Goal: Information Seeking & Learning: Check status

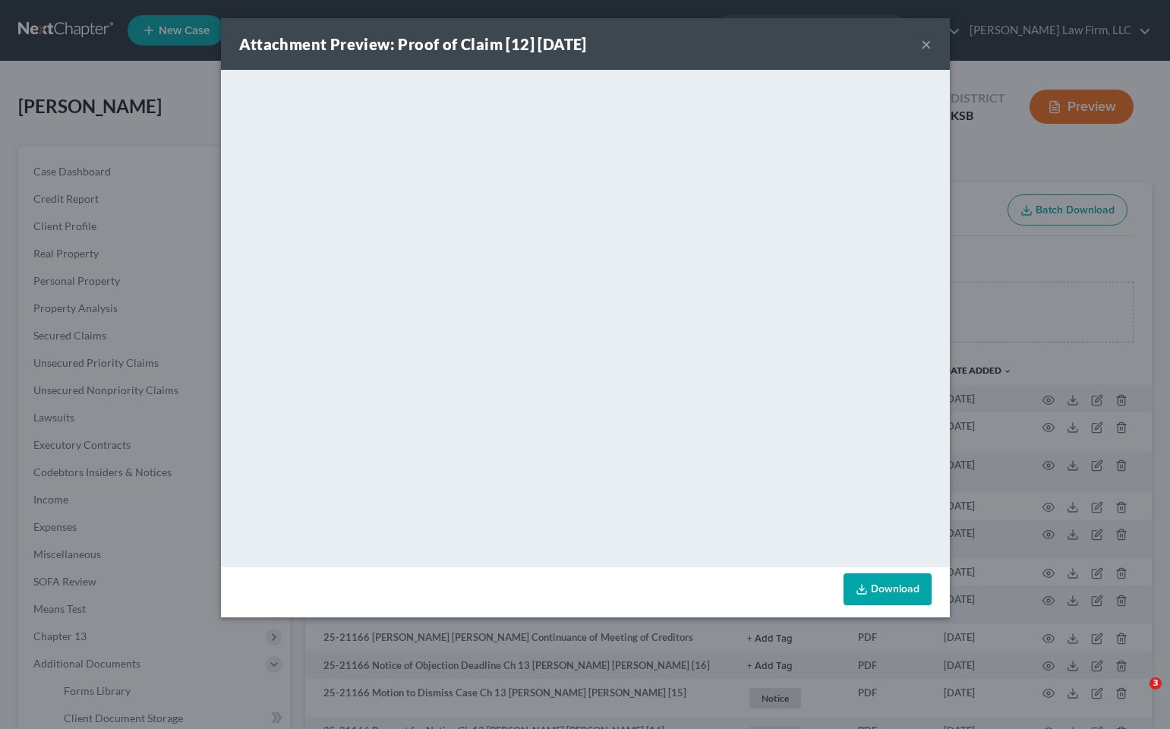
click at [195, 146] on div "Attachment Preview: Proof of Claim [12] [DATE] × <object ng-attr-data='[URL][DO…" at bounding box center [585, 364] width 1170 height 729
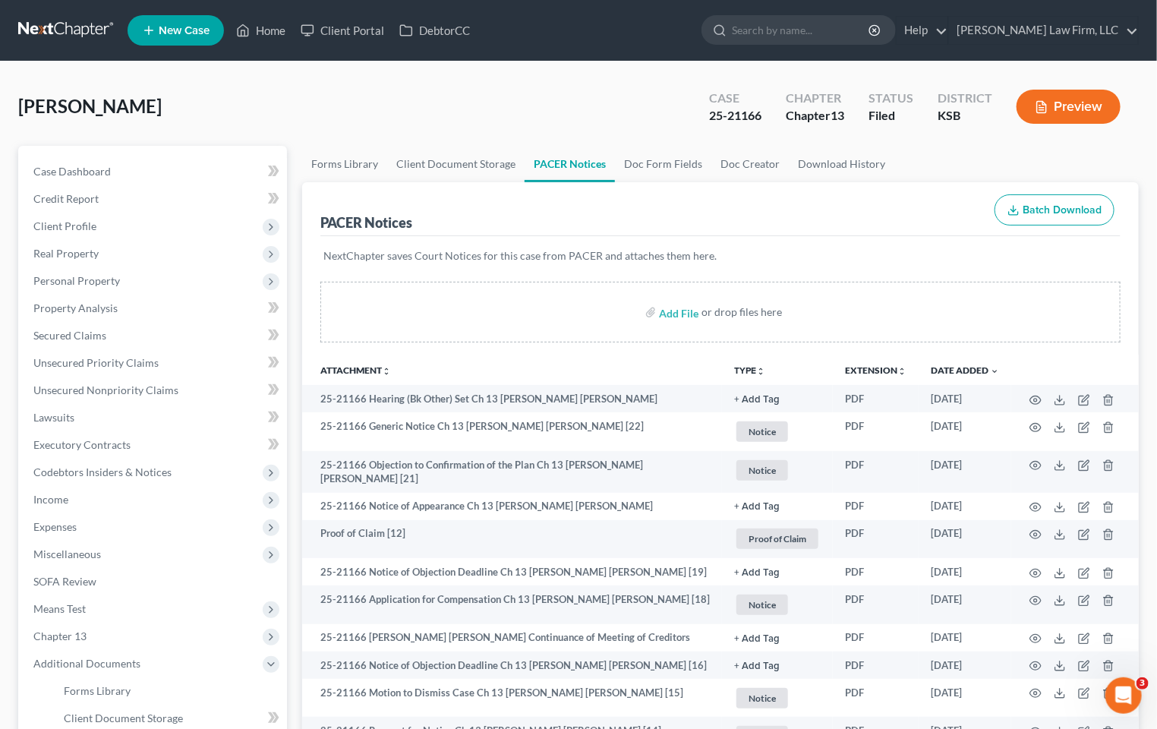
click at [85, 35] on link at bounding box center [66, 30] width 97 height 27
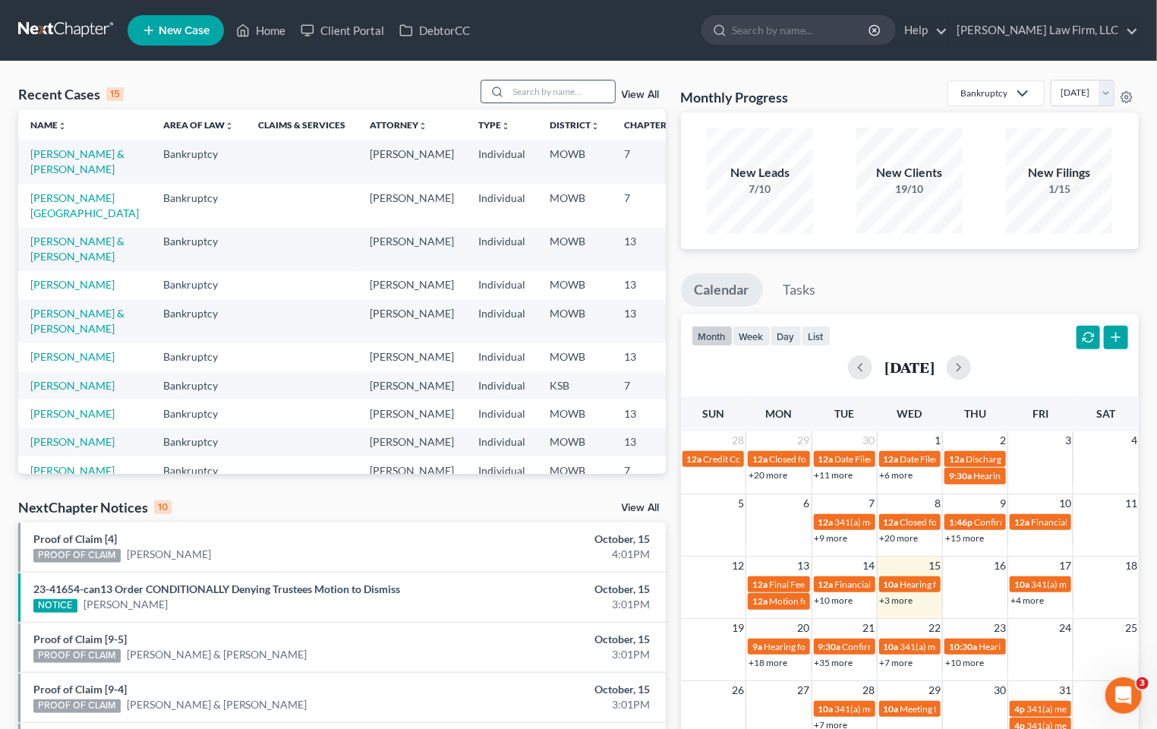
click at [535, 91] on input "search" at bounding box center [562, 91] width 106 height 22
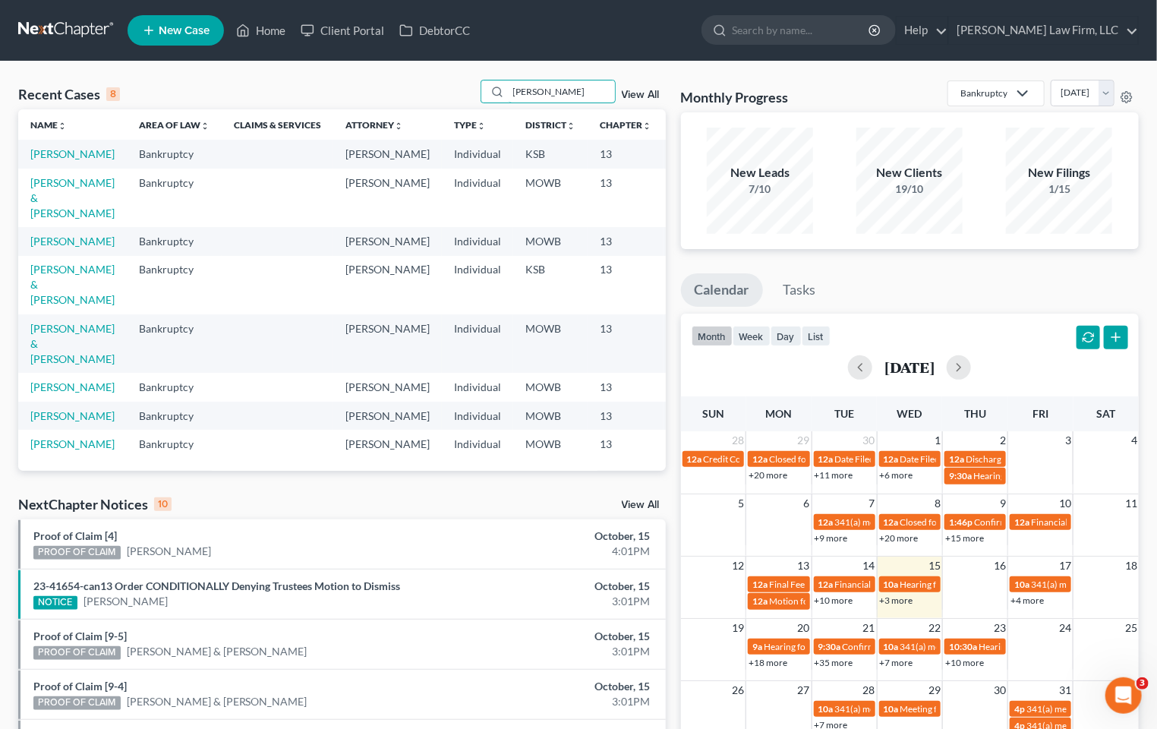
scroll to position [131, 0]
type input "smith"
click at [24, 430] on td "Smith, Shantel" at bounding box center [72, 444] width 109 height 28
click at [29, 430] on td "Smith, Shantel" at bounding box center [72, 444] width 109 height 28
click at [57, 437] on link "Smith, Shantel" at bounding box center [72, 443] width 84 height 13
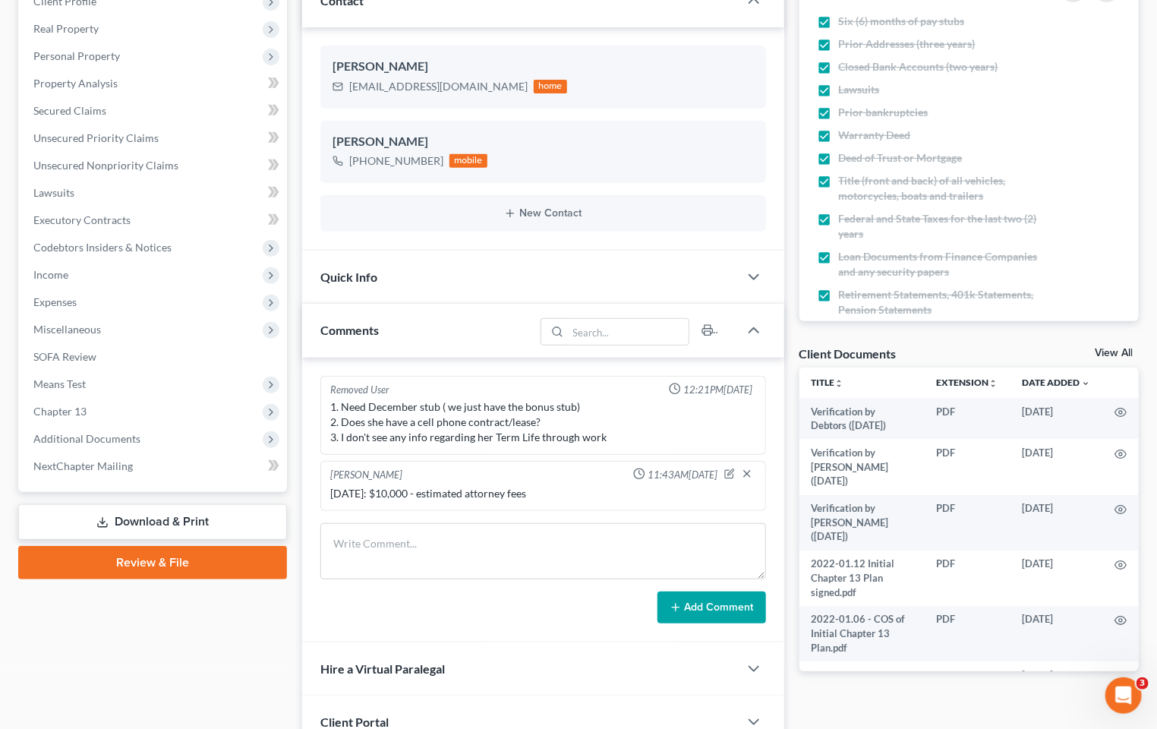
scroll to position [253, 0]
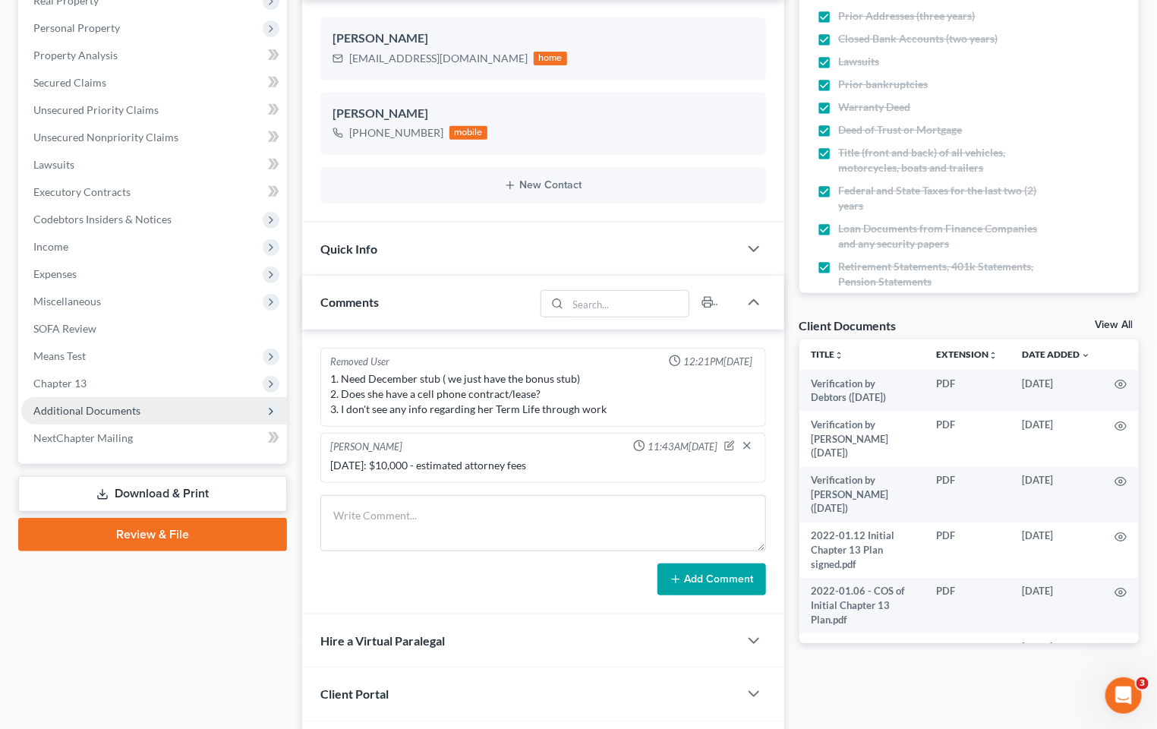
click at [122, 405] on span "Additional Documents" at bounding box center [86, 410] width 107 height 13
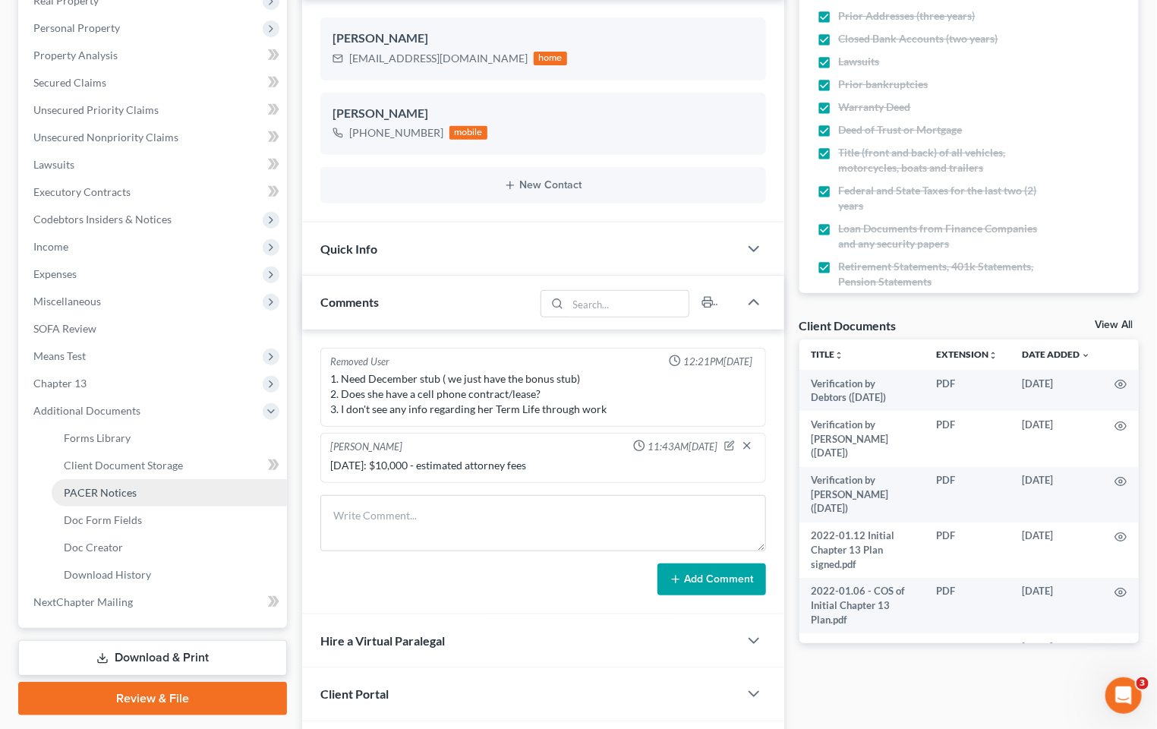
click at [141, 490] on link "PACER Notices" at bounding box center [169, 492] width 235 height 27
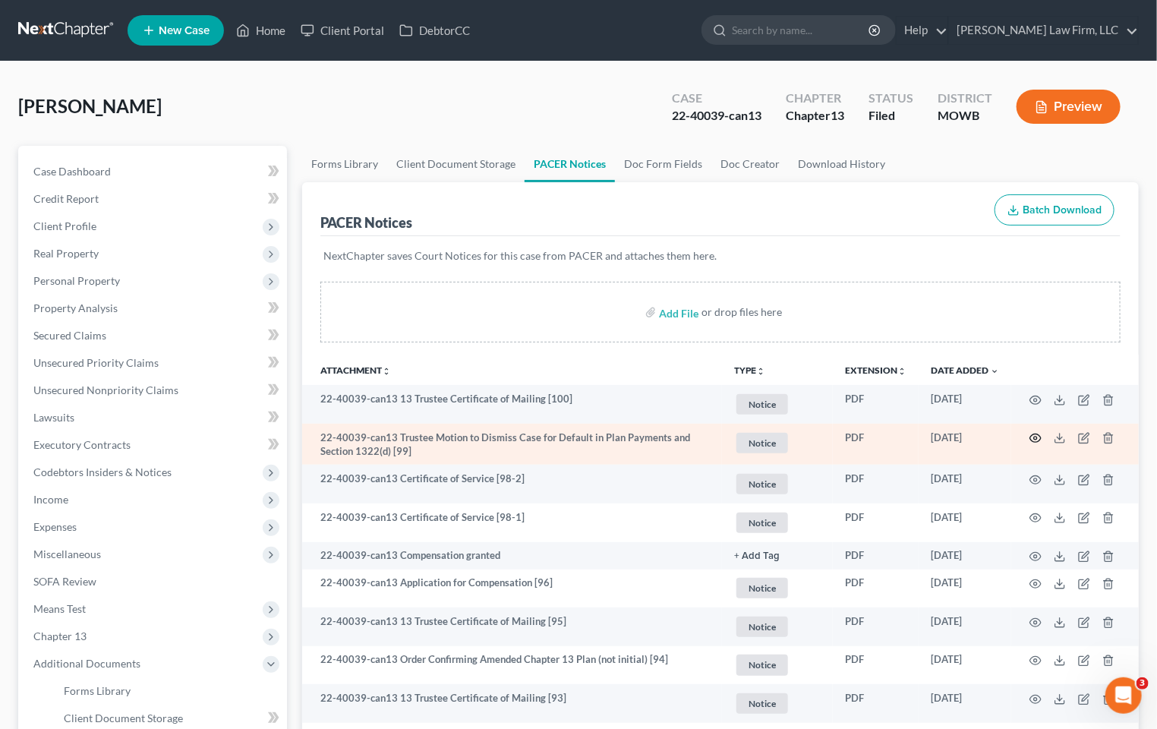
click at [1038, 436] on icon "button" at bounding box center [1035, 438] width 12 height 12
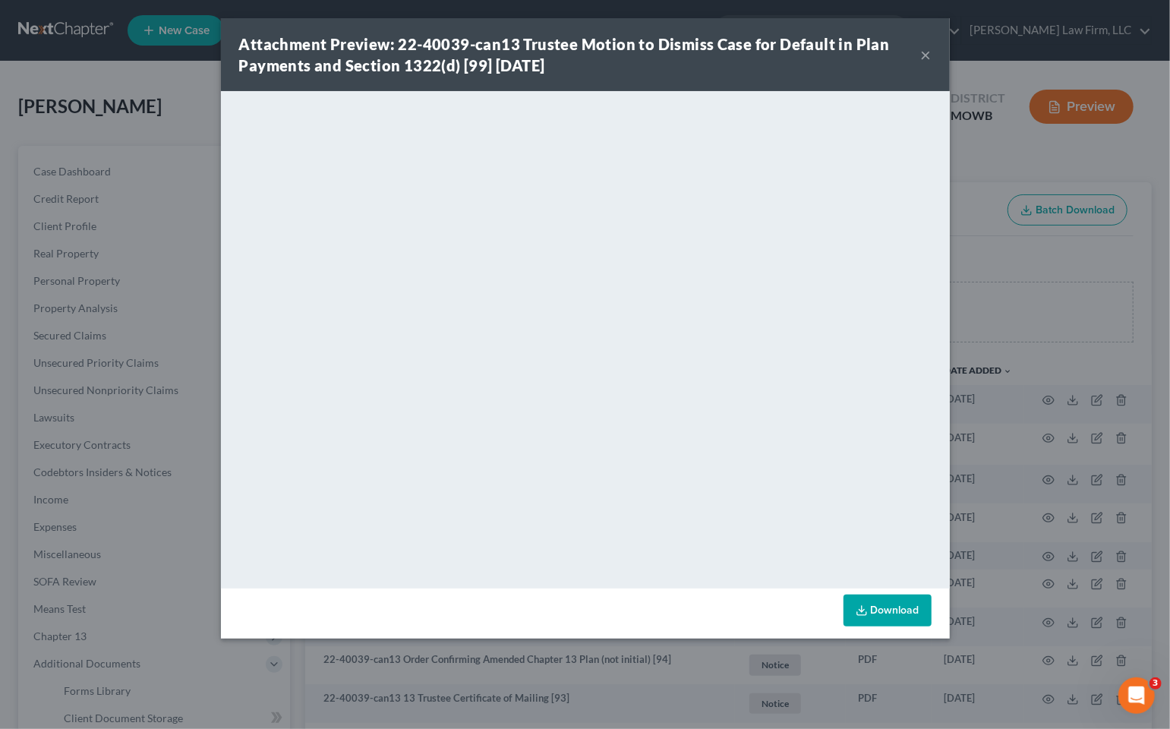
click at [985, 289] on div "Attachment Preview: 22-40039-can13 Trustee Motion to Dismiss Case for Default i…" at bounding box center [585, 364] width 1170 height 729
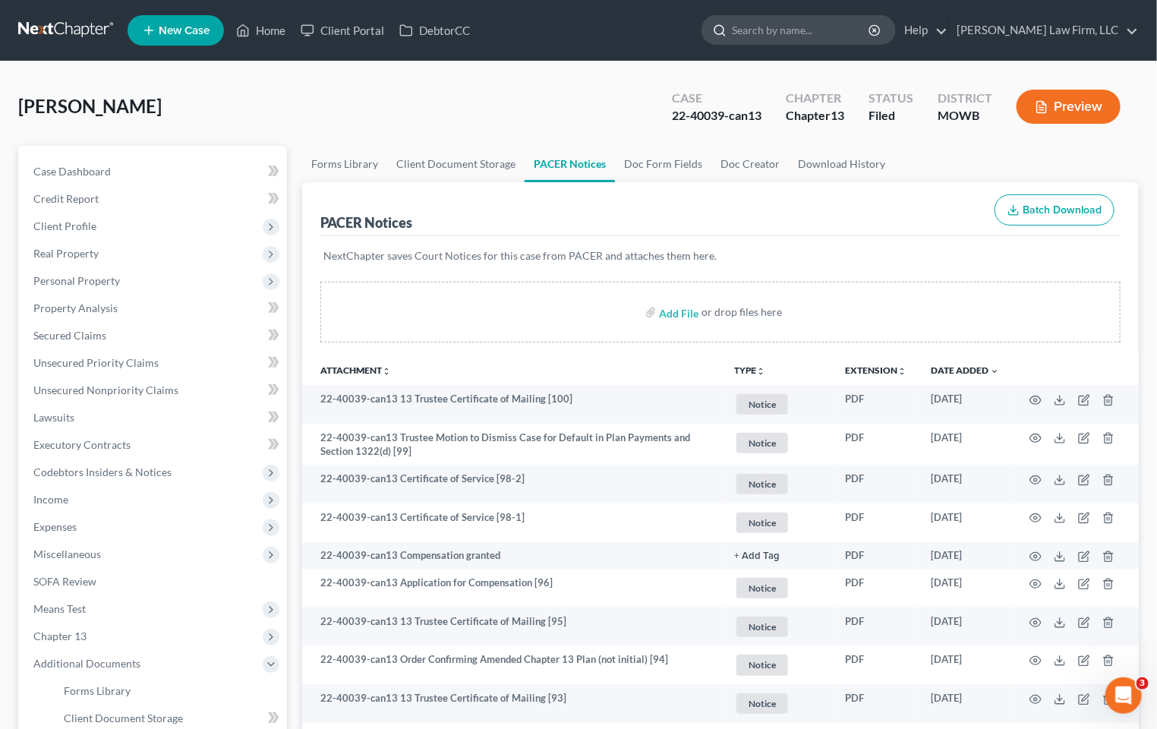
click at [858, 31] on input "search" at bounding box center [801, 30] width 139 height 28
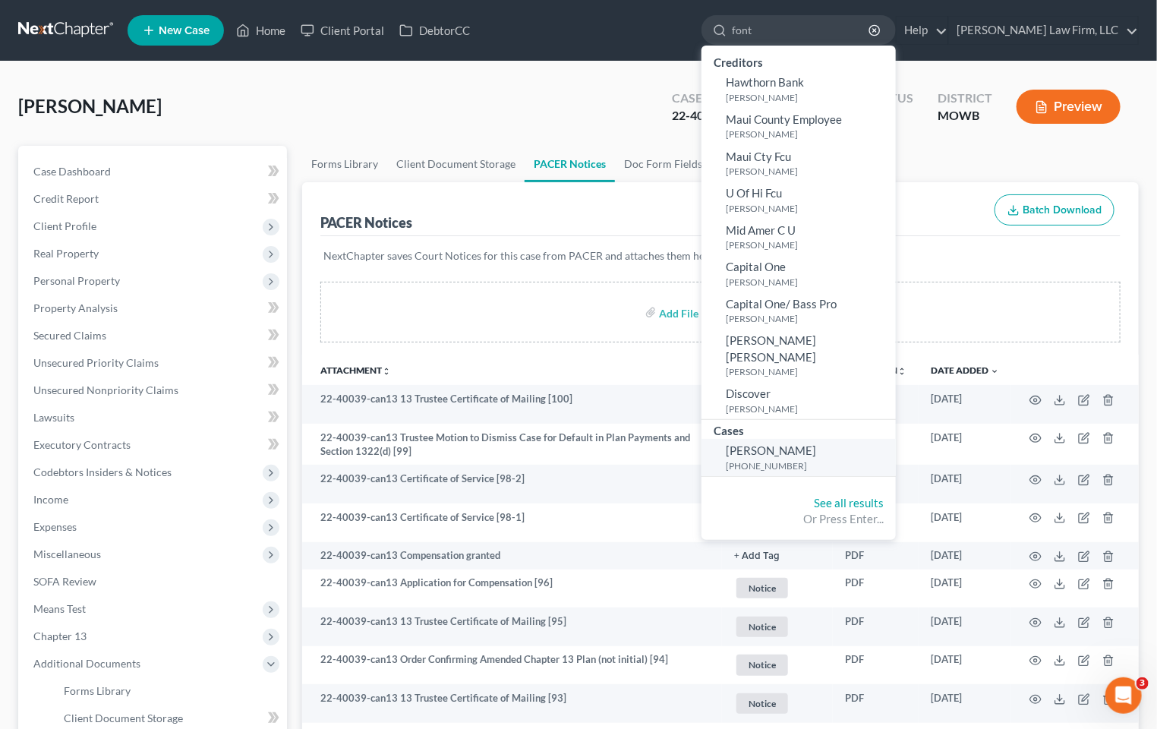
type input "font"
click at [816, 443] on span "Fontanilla, Keoni" at bounding box center [771, 450] width 90 height 14
select select "4"
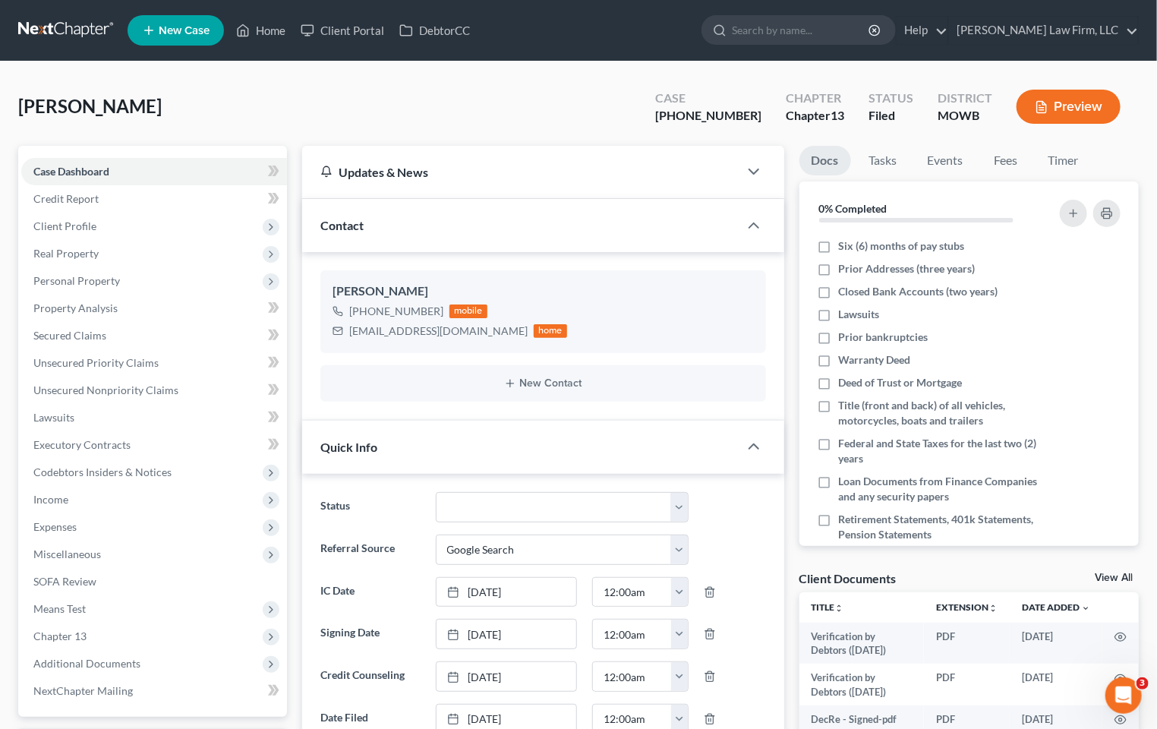
scroll to position [345, 0]
click at [156, 655] on span "Additional Documents" at bounding box center [154, 663] width 266 height 27
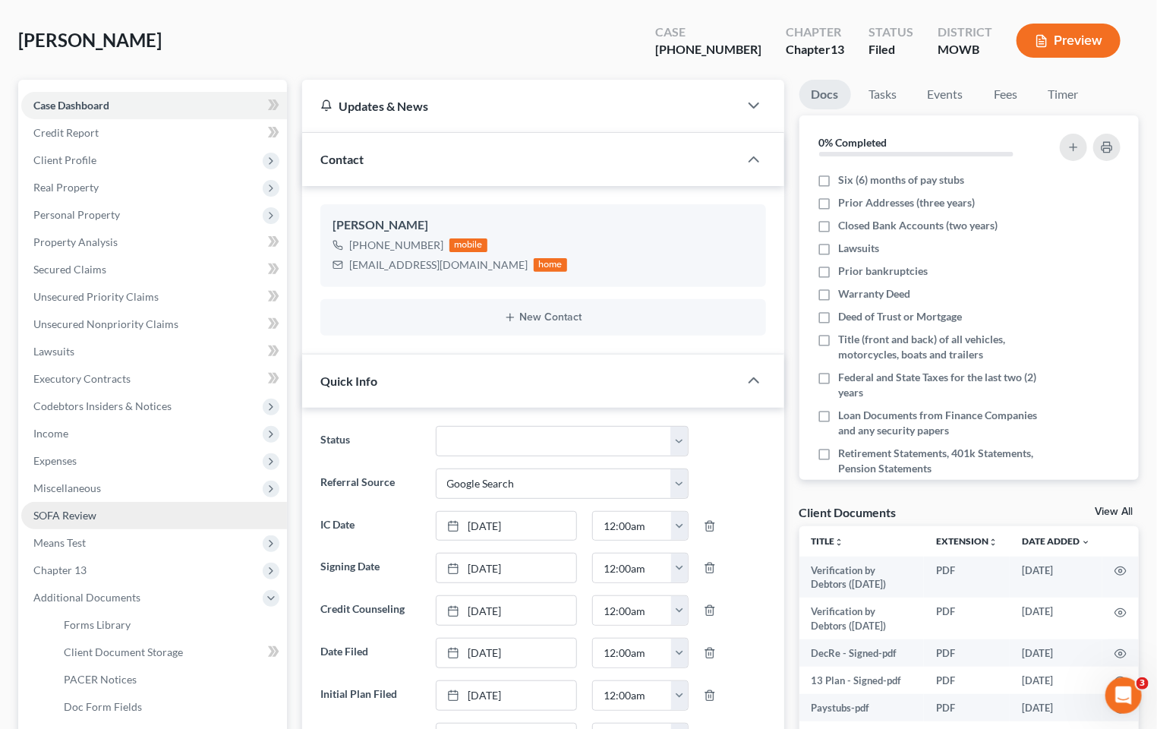
scroll to position [84, 0]
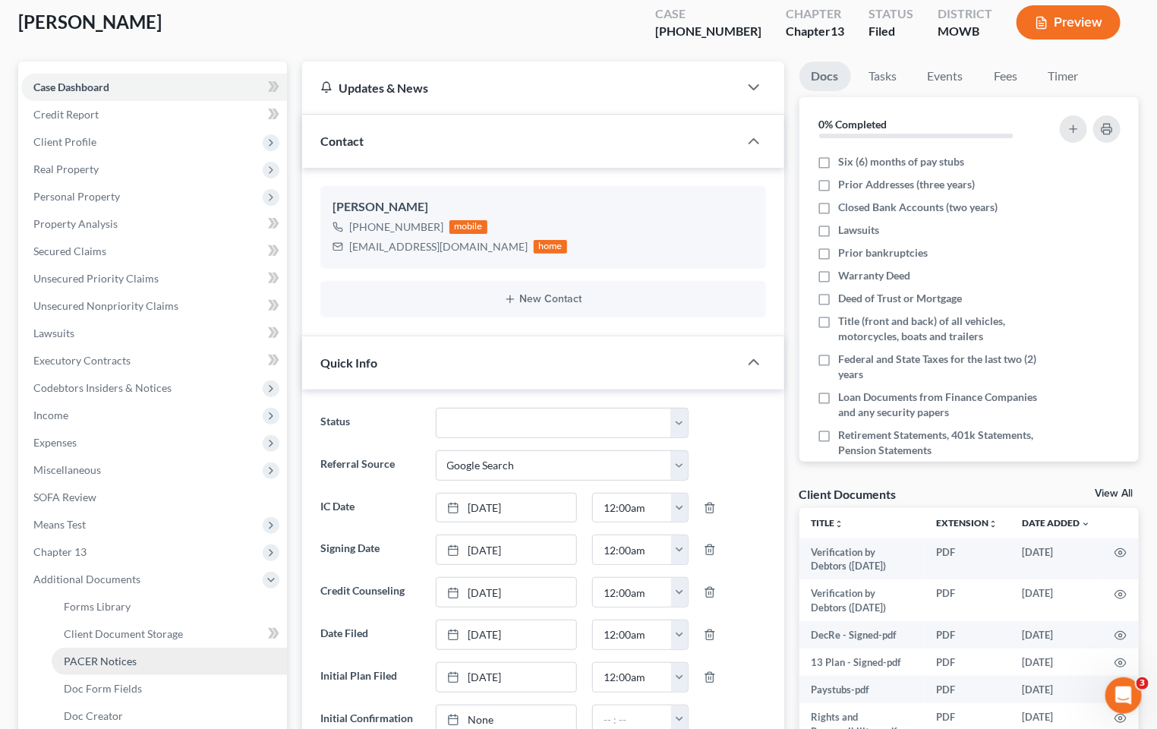
click at [135, 657] on link "PACER Notices" at bounding box center [169, 660] width 235 height 27
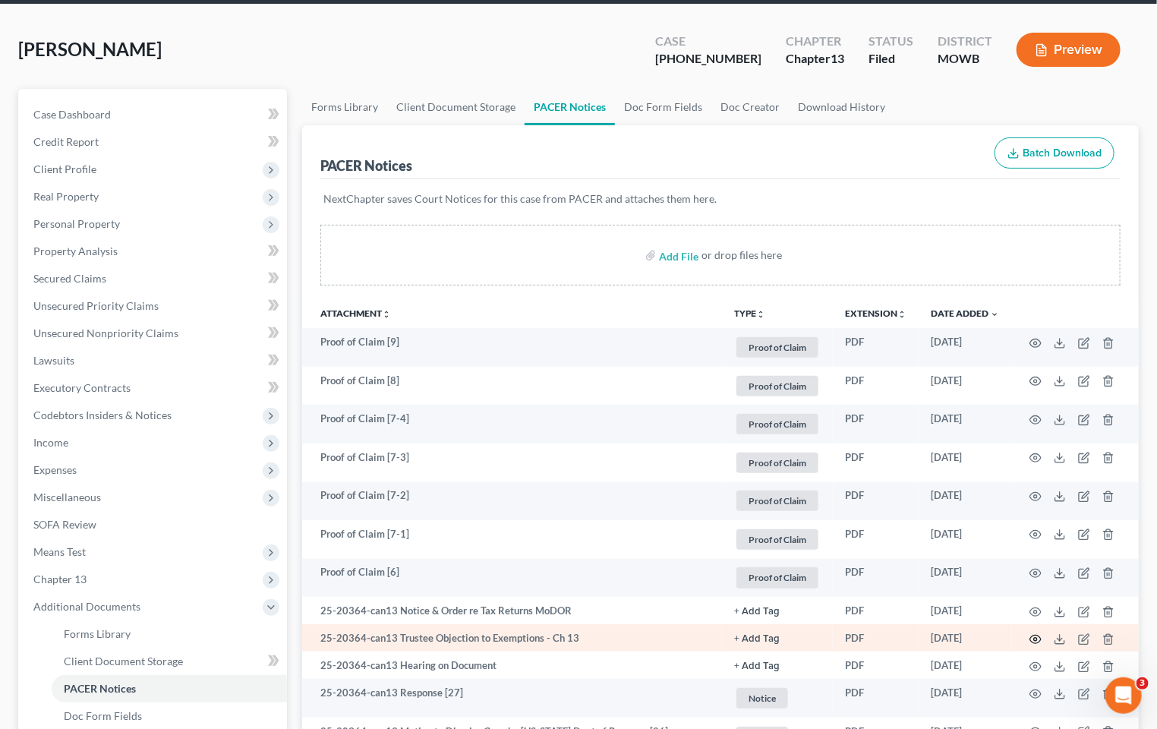
scroll to position [84, 0]
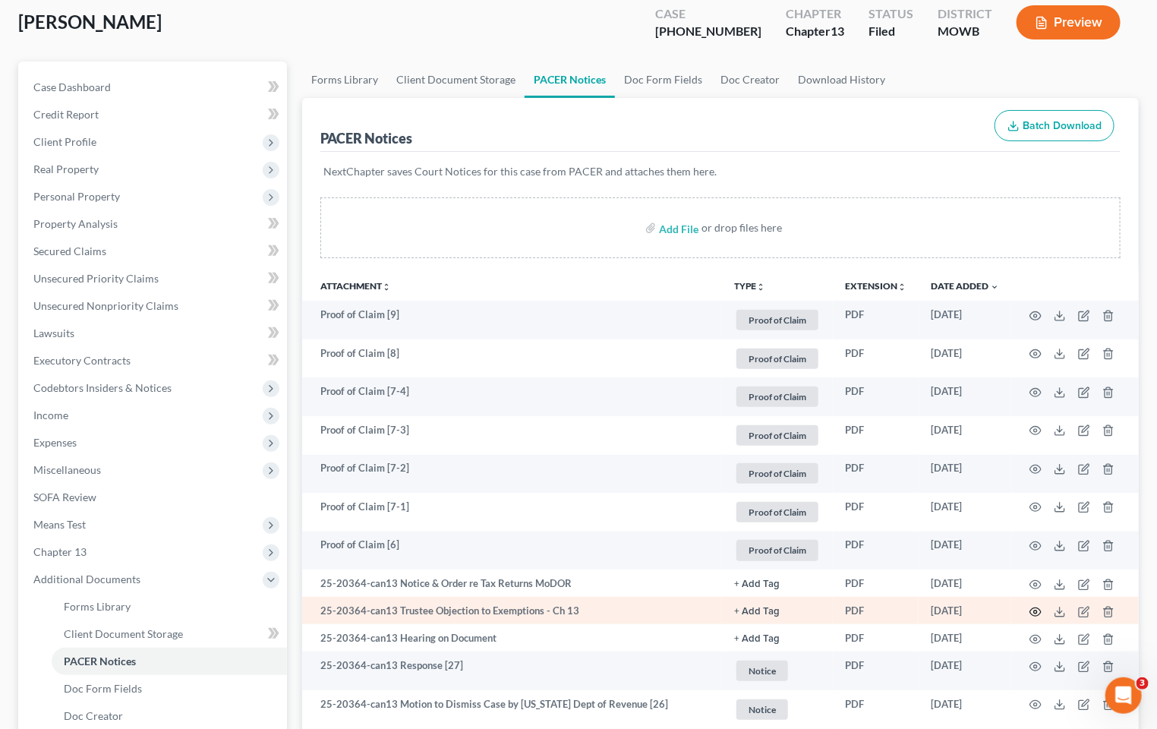
click at [1038, 611] on icon "button" at bounding box center [1035, 612] width 12 height 12
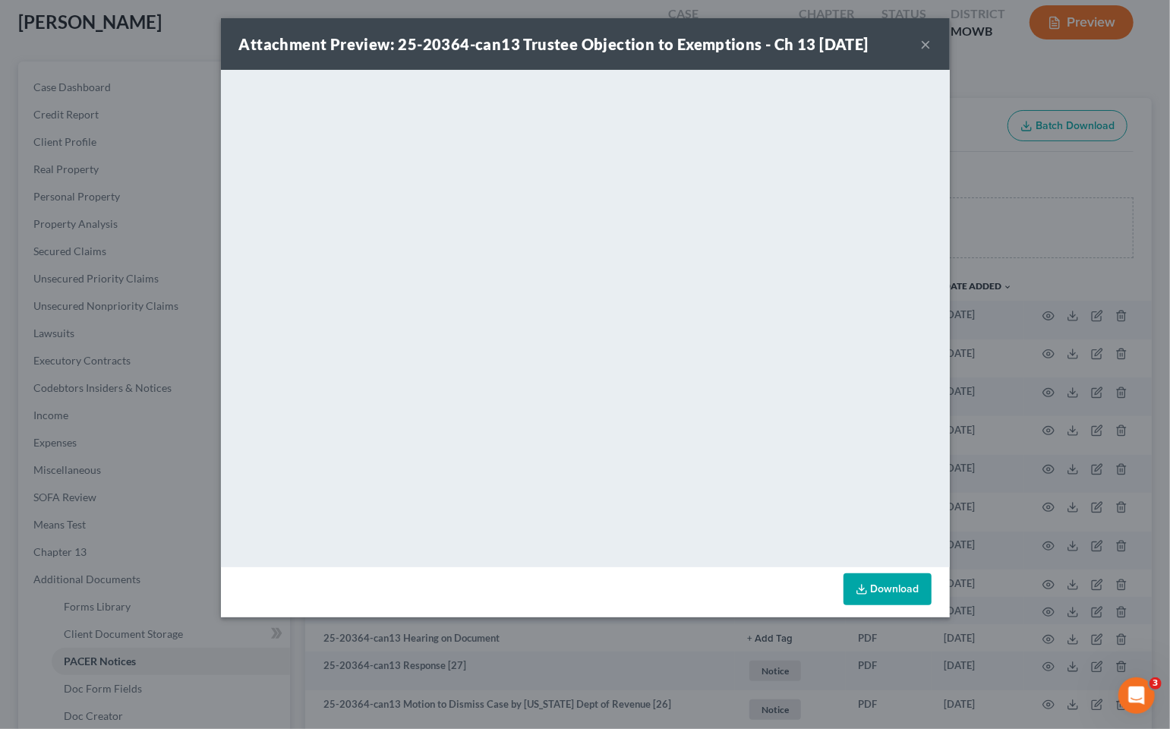
click at [1006, 225] on div "Attachment Preview: 25-20364-can13 Trustee Objection to Exemptions - Ch 13 10/0…" at bounding box center [585, 364] width 1170 height 729
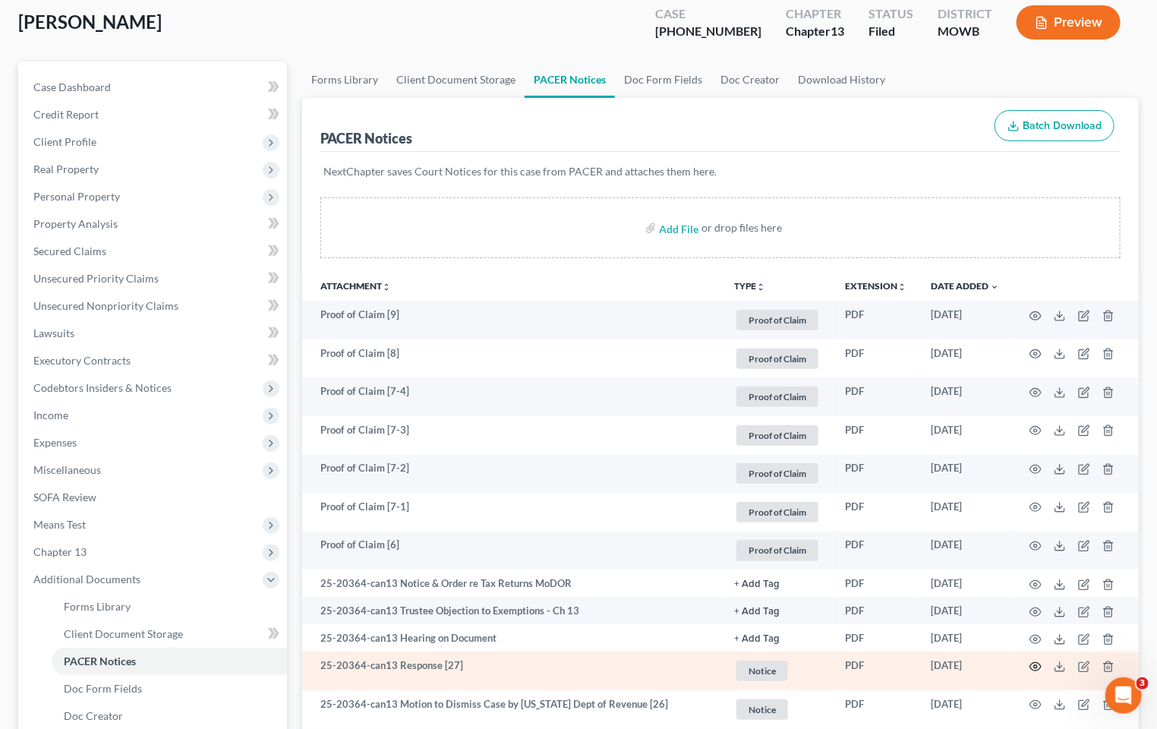
click at [1033, 668] on icon "button" at bounding box center [1035, 666] width 11 height 8
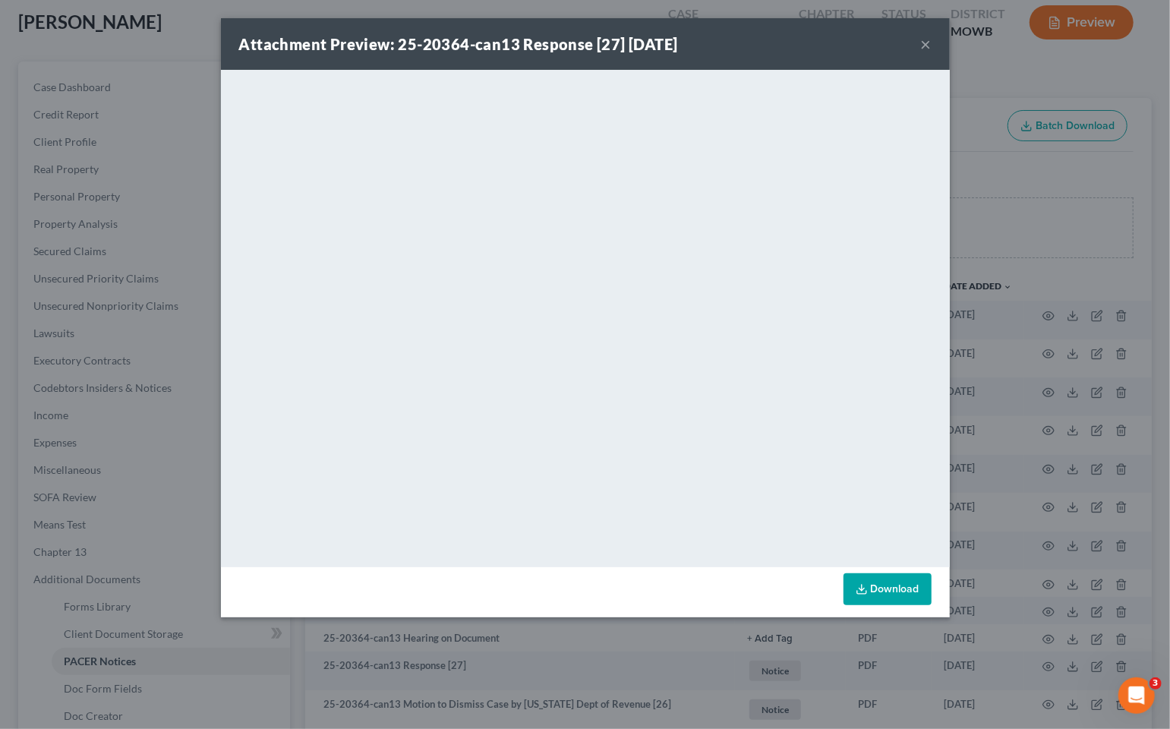
click at [1013, 131] on div "Attachment Preview: 25-20364-can13 Response [27] 10/03/2025 × <object ng-attr-d…" at bounding box center [585, 364] width 1170 height 729
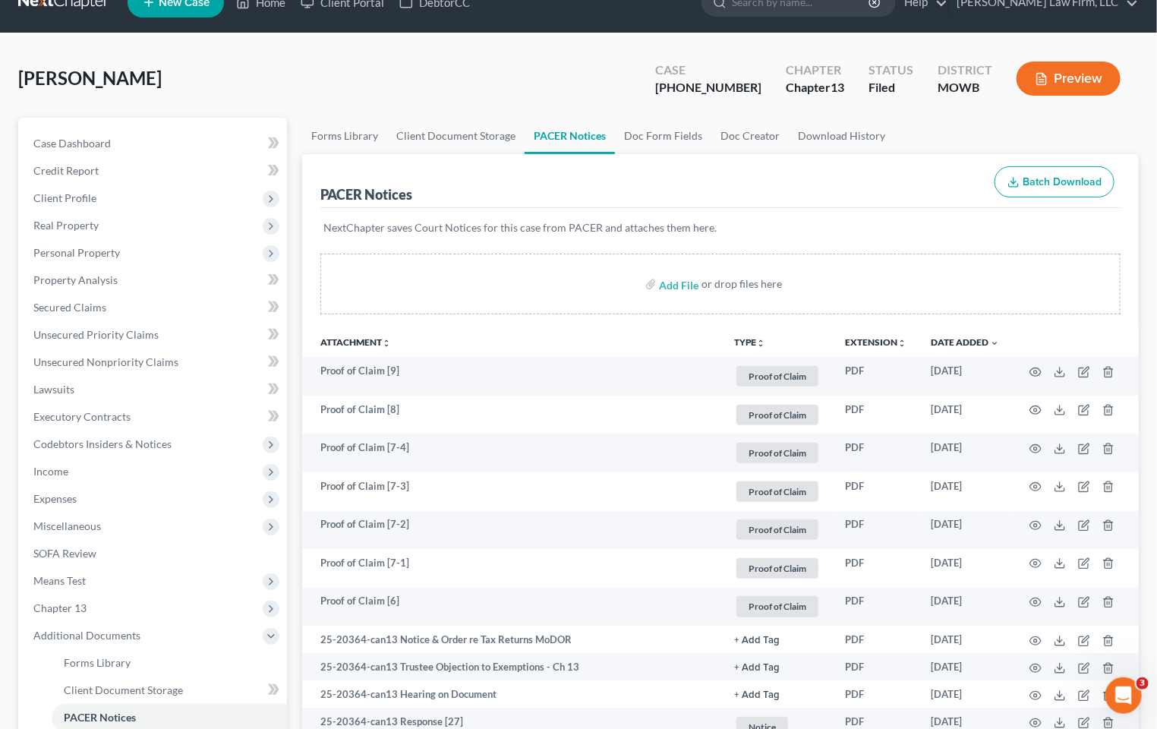
scroll to position [0, 0]
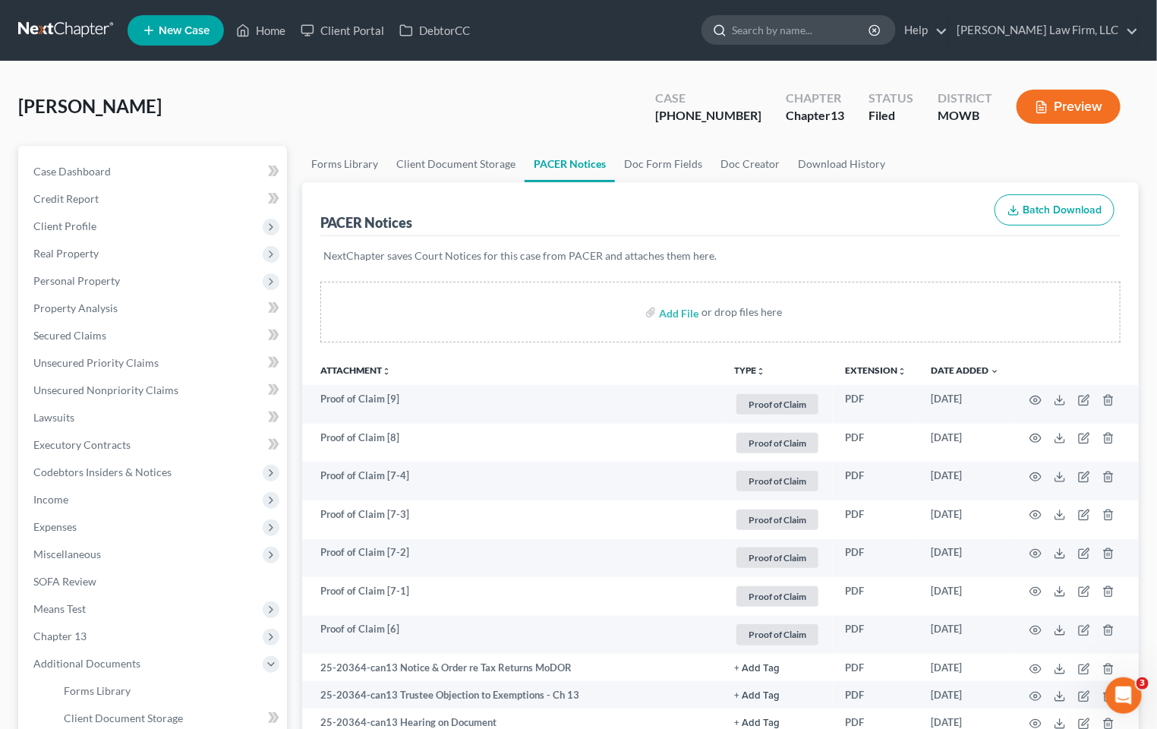
click at [871, 30] on input "search" at bounding box center [801, 30] width 139 height 28
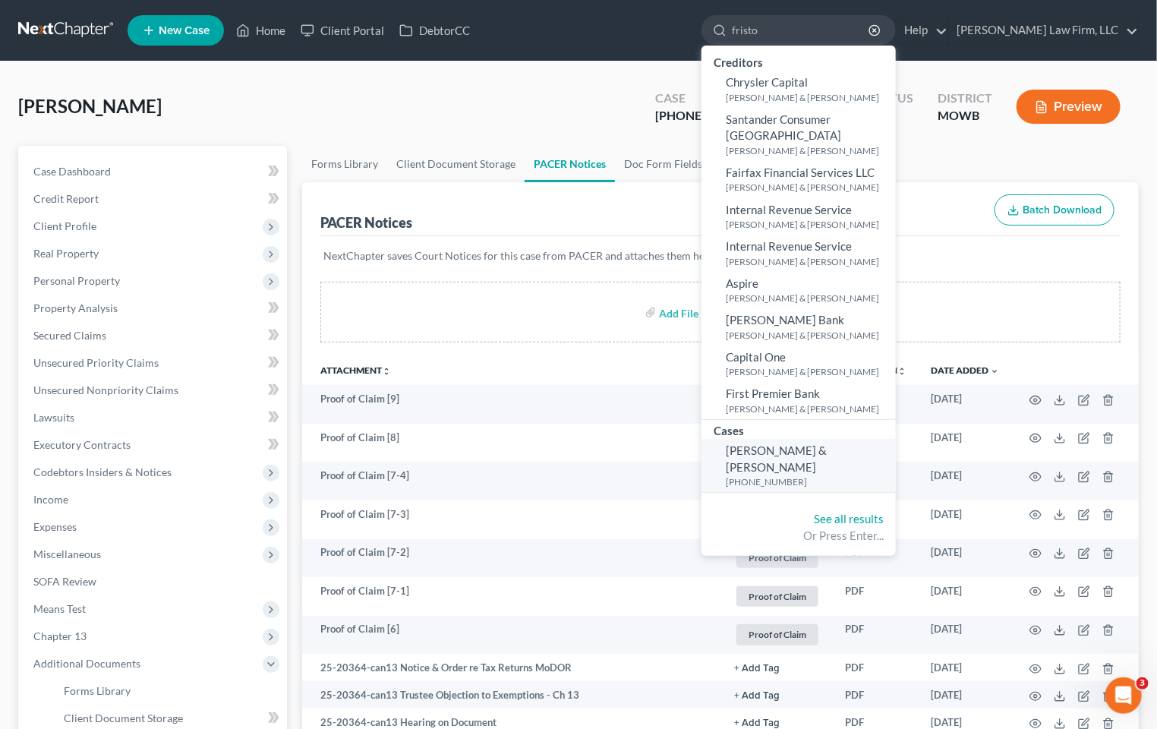
type input "fristo"
click at [857, 475] on small "20-41773-13" at bounding box center [809, 481] width 166 height 13
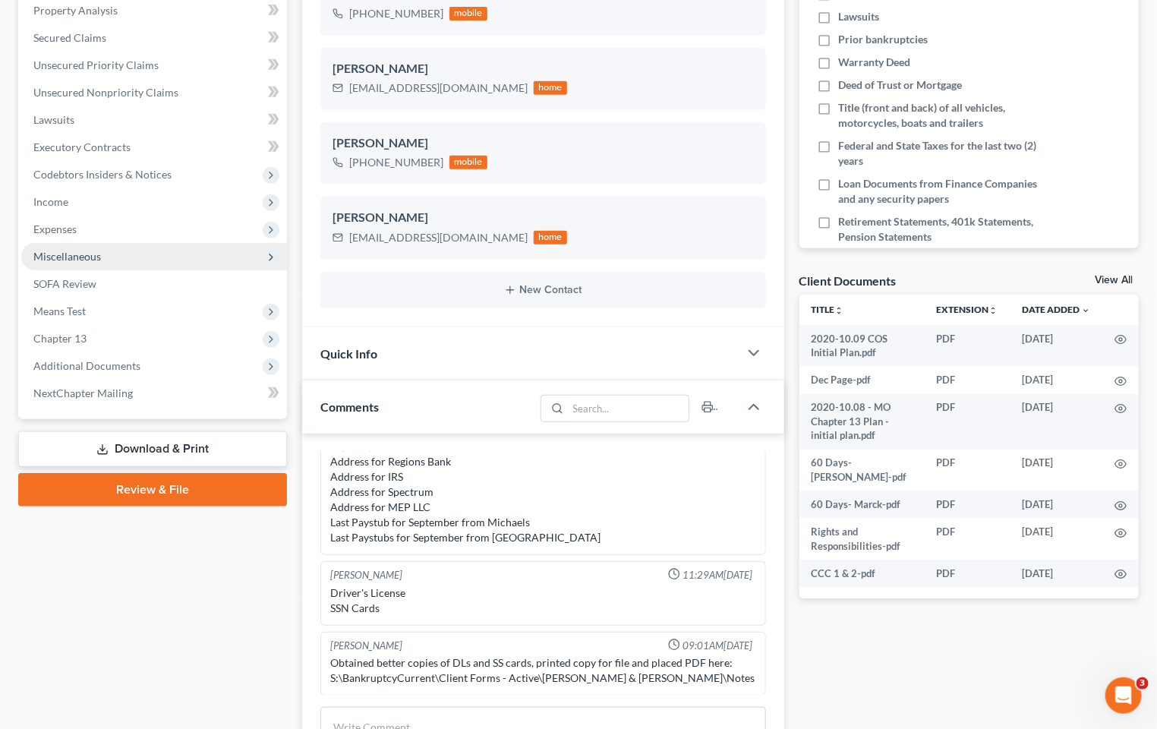
scroll to position [76, 0]
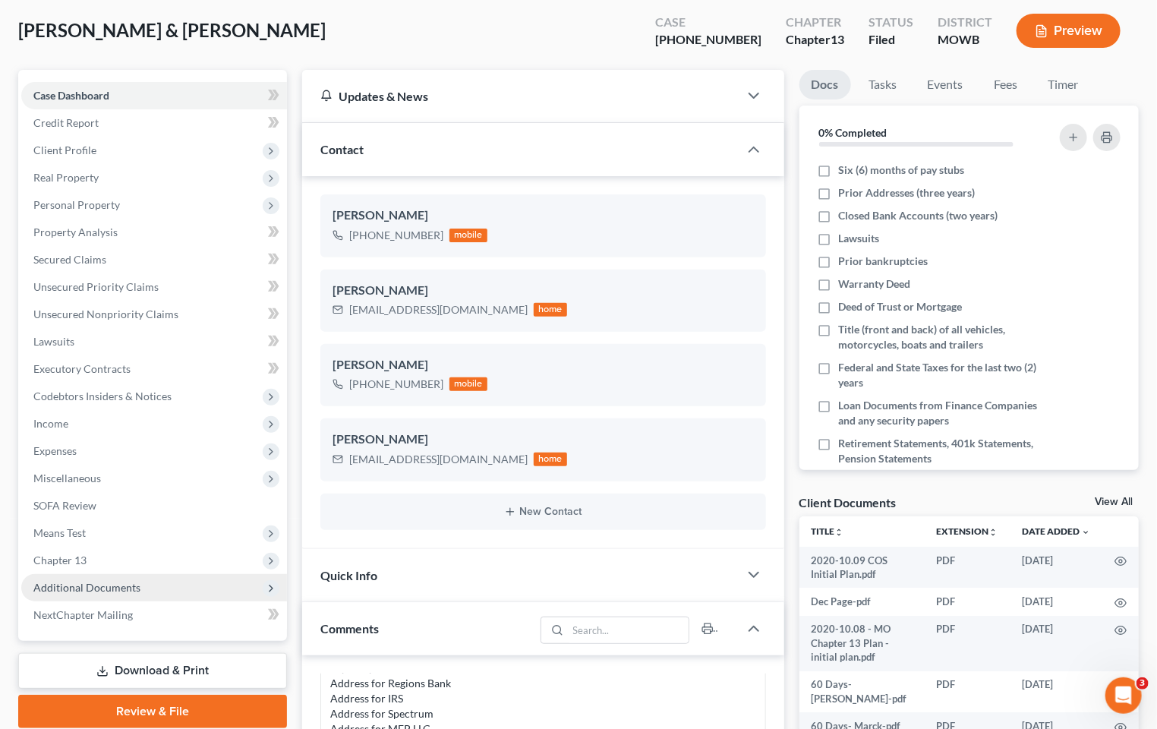
click at [115, 581] on span "Additional Documents" at bounding box center [86, 587] width 107 height 13
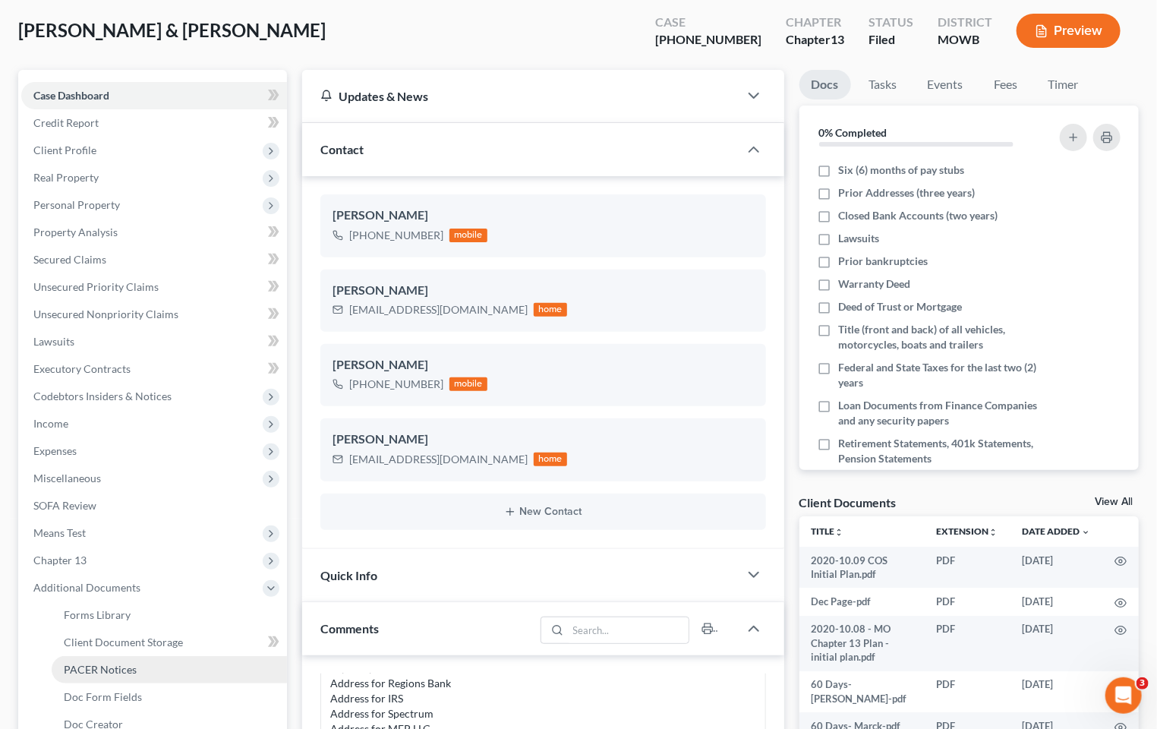
click at [112, 666] on span "PACER Notices" at bounding box center [100, 669] width 73 height 13
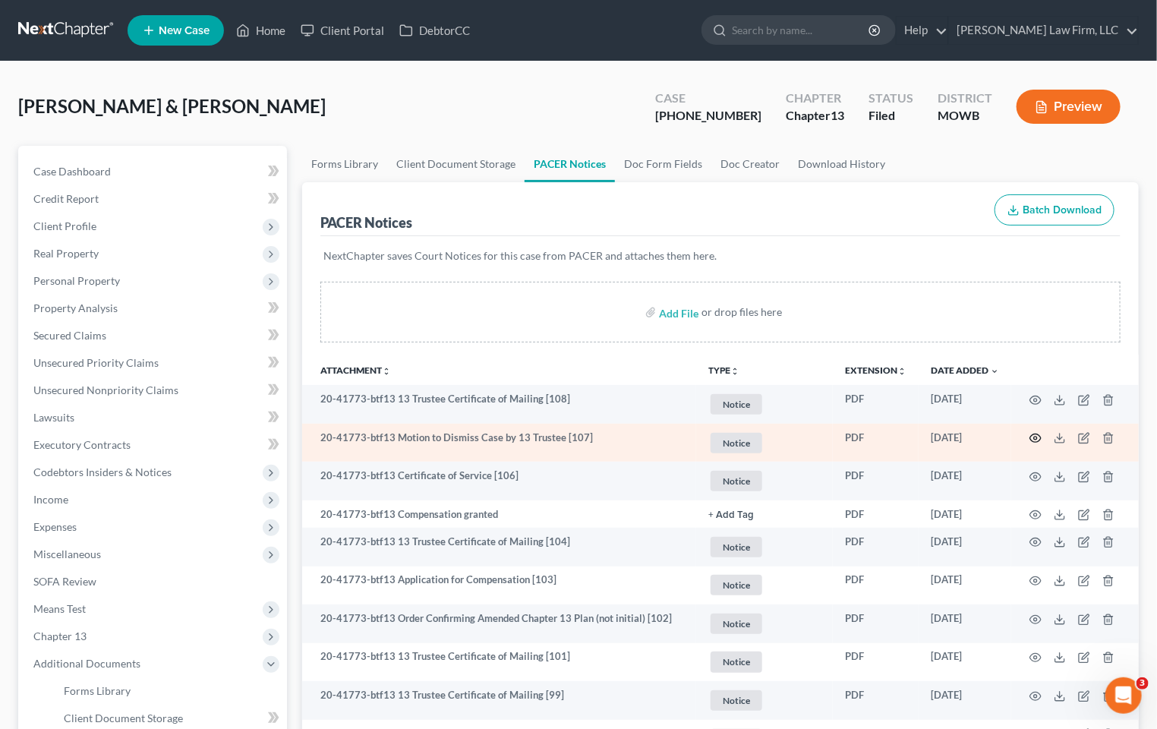
click at [1034, 439] on icon "button" at bounding box center [1035, 438] width 12 height 12
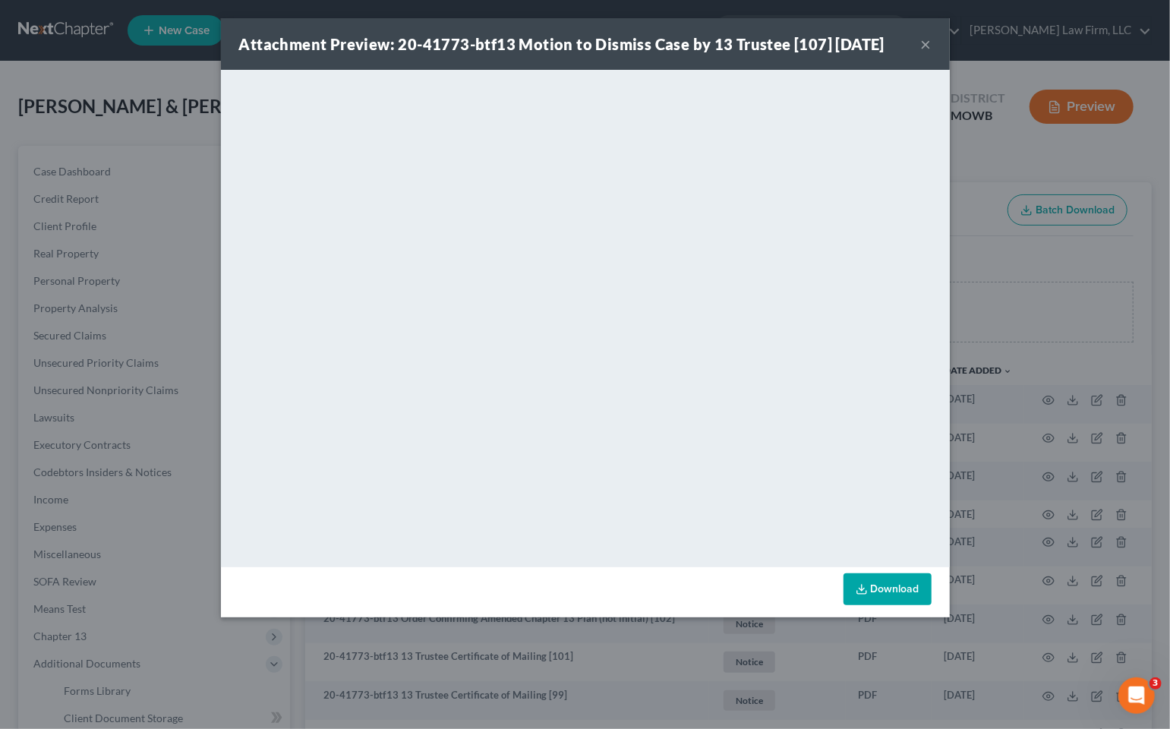
click at [147, 93] on div "Attachment Preview: 20-41773-btf13 Motion to Dismiss Case by 13 Trustee [107] 1…" at bounding box center [585, 364] width 1170 height 729
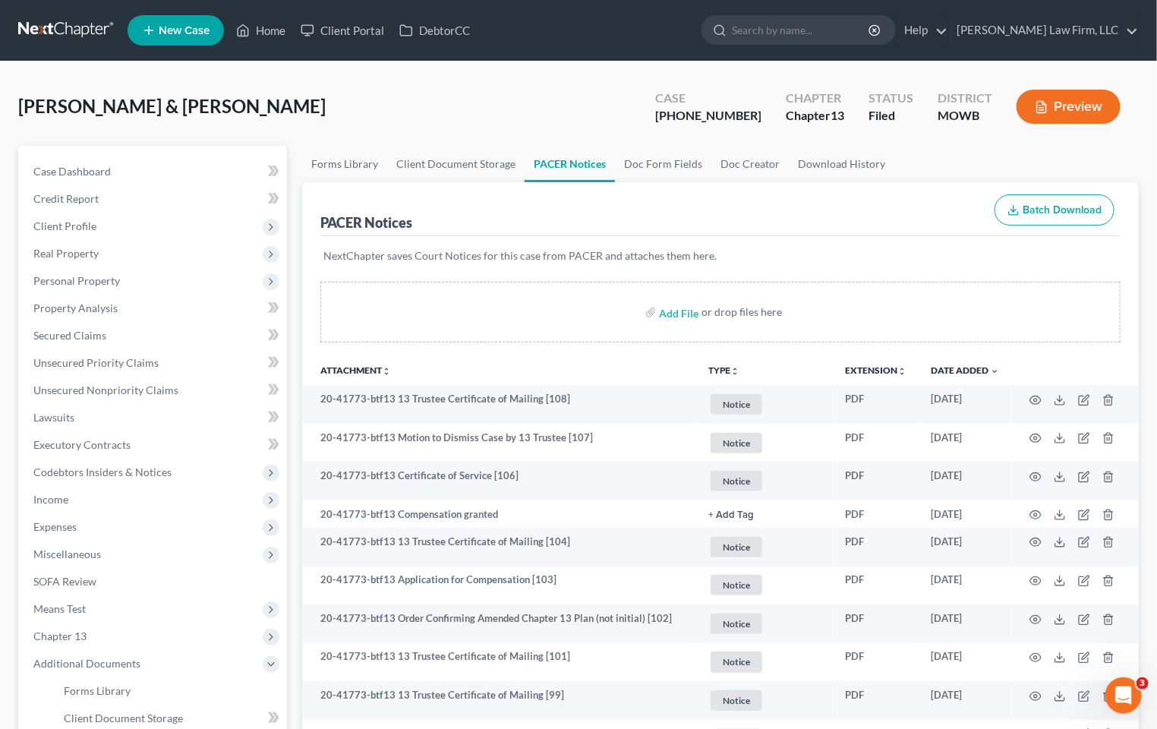
drag, startPoint x: 62, startPoint y: 26, endPoint x: 91, endPoint y: 8, distance: 34.1
click at [62, 27] on link at bounding box center [66, 30] width 97 height 27
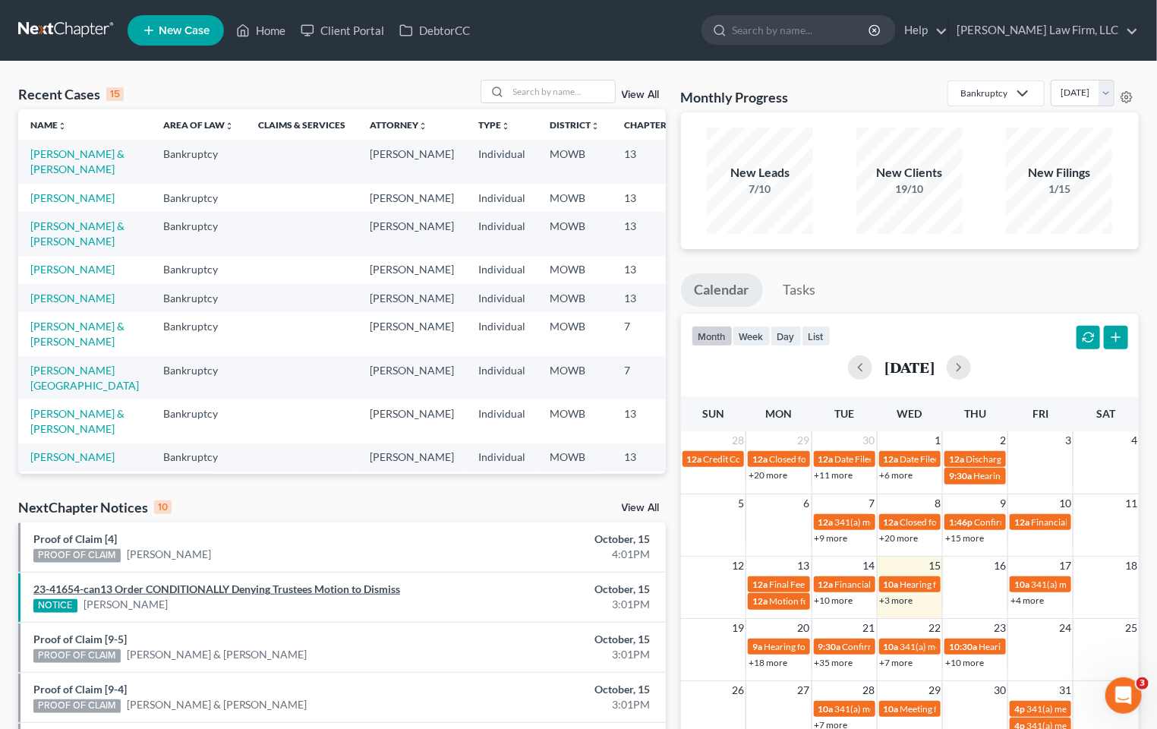
click at [357, 584] on link "23-41654-can13 Order CONDITIONALLY Denying Trustees Motion to Dismiss" at bounding box center [216, 588] width 367 height 13
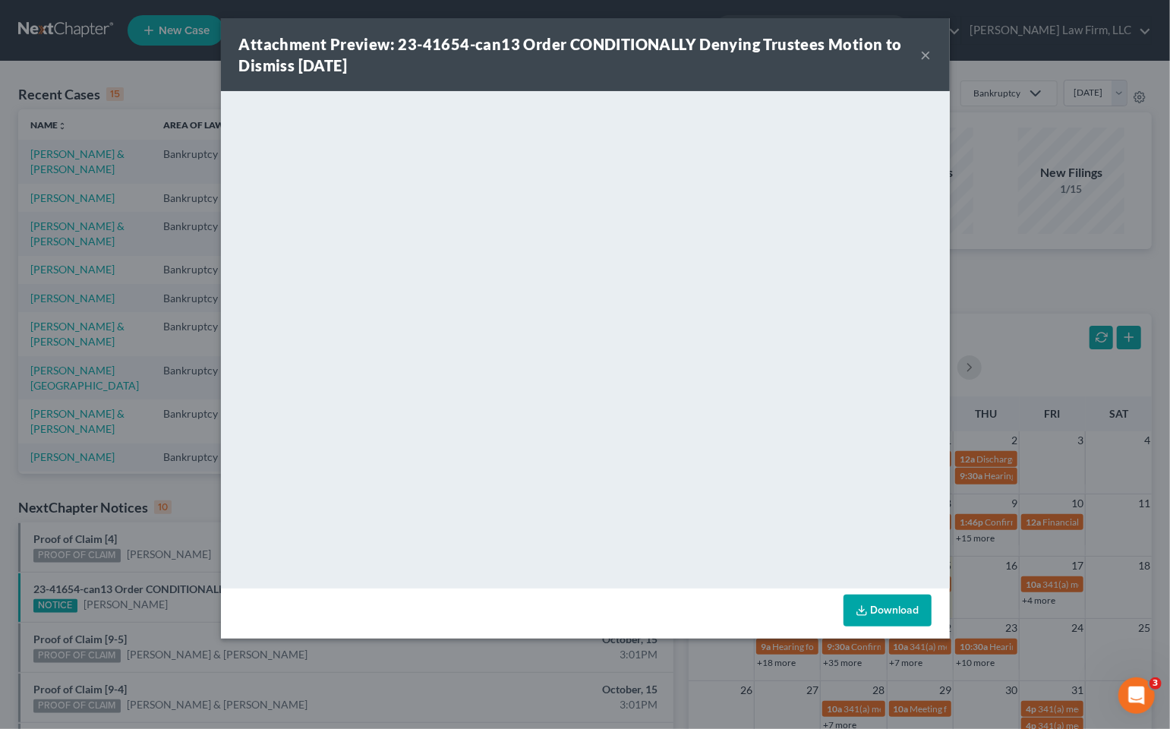
click at [921, 51] on button "×" at bounding box center [926, 55] width 11 height 18
